Goal: Information Seeking & Learning: Learn about a topic

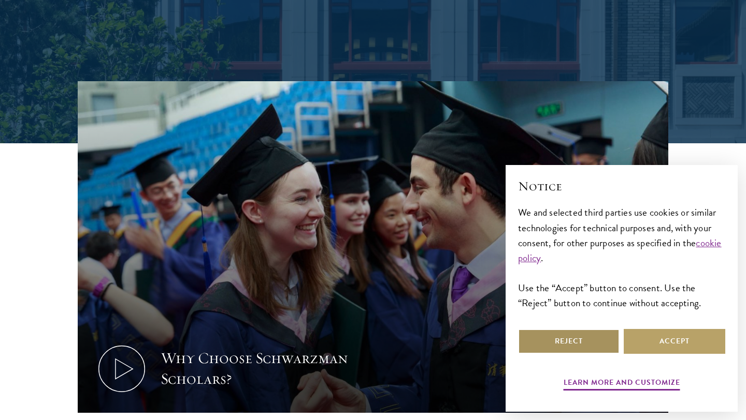
click at [588, 337] on button "Reject" at bounding box center [568, 341] width 101 height 25
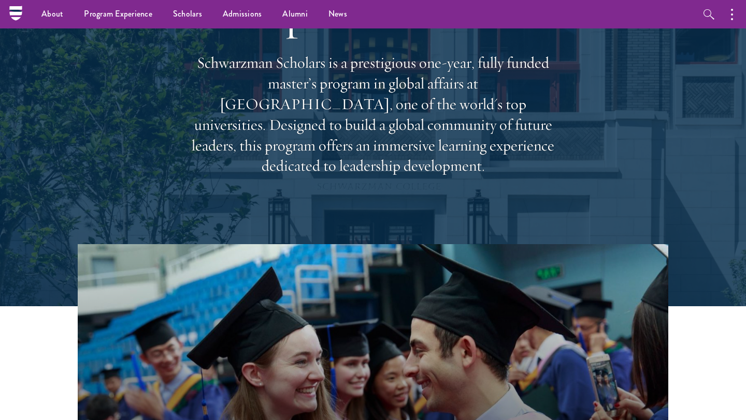
scroll to position [83, 0]
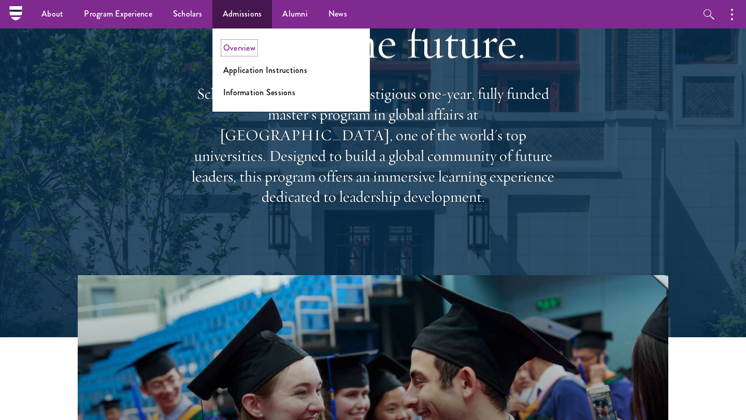
click at [244, 53] on link "Overview" at bounding box center [239, 48] width 32 height 12
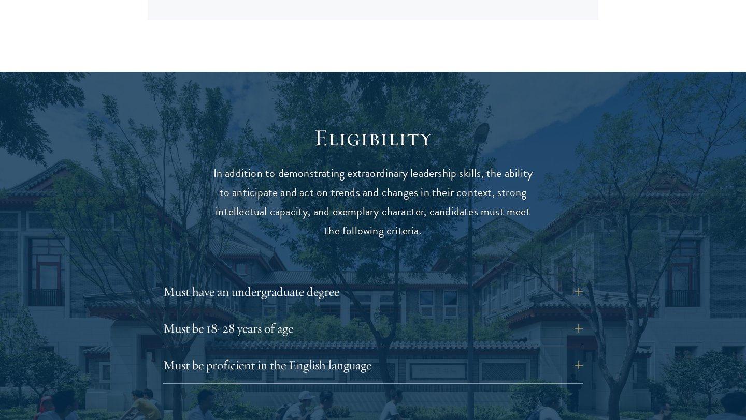
scroll to position [1270, 0]
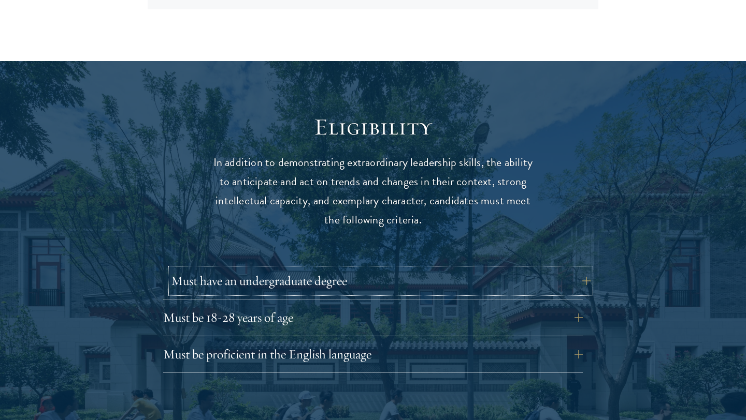
click at [373, 269] on button "Must have an undergraduate degree" at bounding box center [380, 281] width 419 height 25
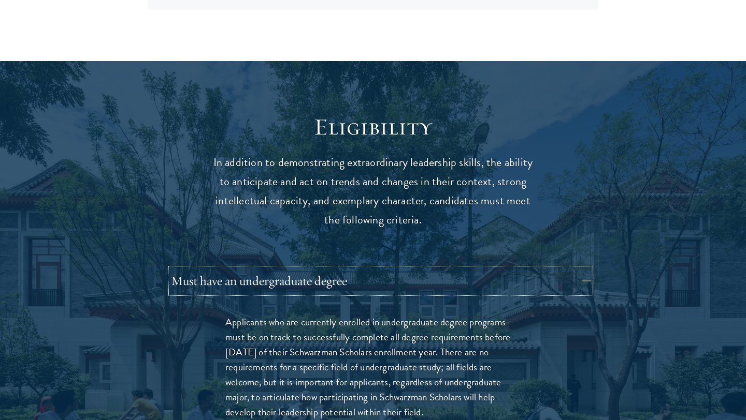
click at [364, 269] on button "Must have an undergraduate degree" at bounding box center [380, 281] width 419 height 25
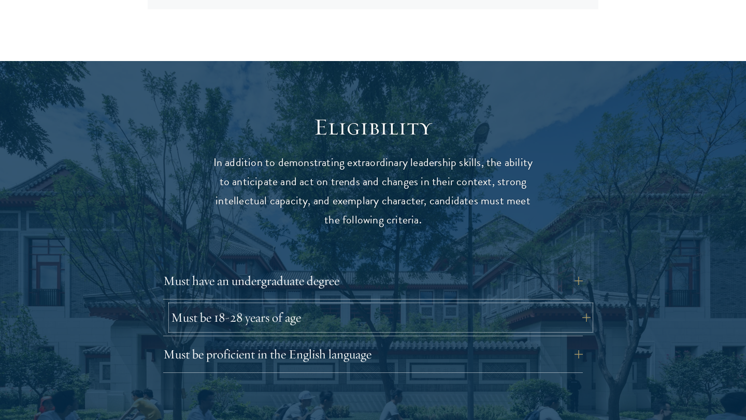
click at [350, 306] on button "Must be 18-28 years of age" at bounding box center [380, 318] width 419 height 25
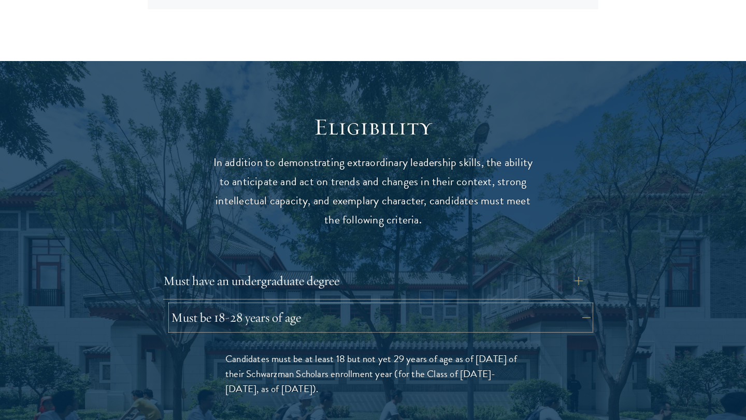
click at [350, 306] on button "Must be 18-28 years of age" at bounding box center [380, 318] width 419 height 25
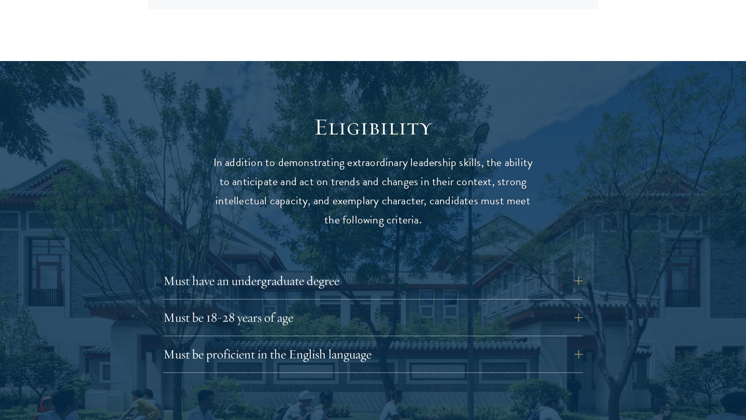
click at [352, 273] on div "Must have an undergraduate degree Applicants who are currently enrolled in unde…" at bounding box center [372, 284] width 419 height 31
click at [357, 269] on button "Must have an undergraduate degree" at bounding box center [380, 281] width 419 height 25
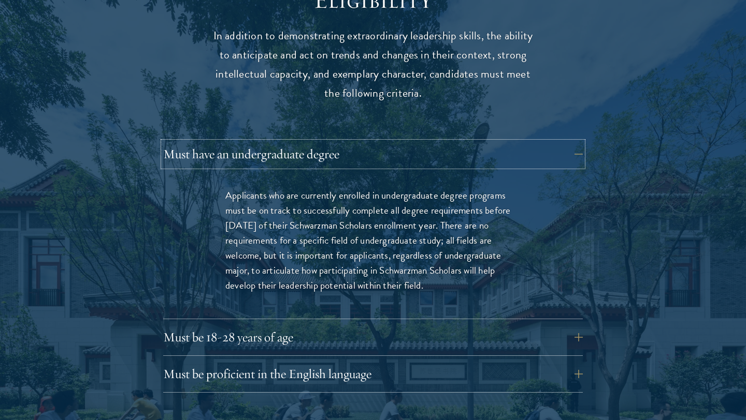
scroll to position [1425, 0]
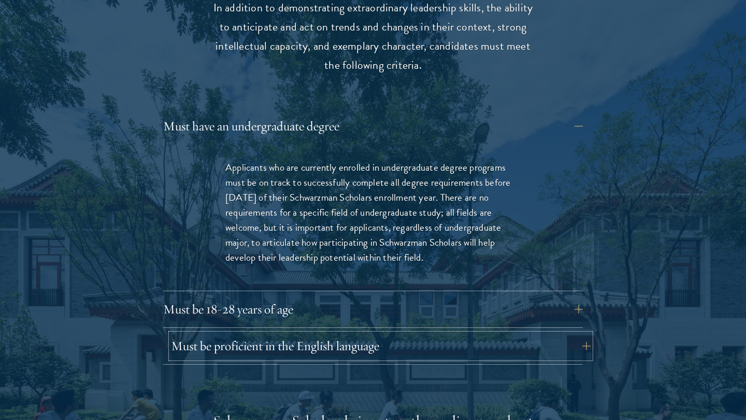
click at [410, 334] on button "Must be proficient in the English language" at bounding box center [380, 346] width 419 height 25
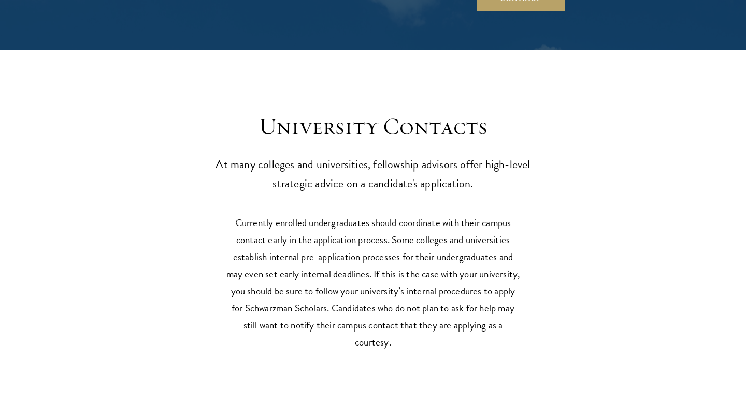
scroll to position [4639, 0]
